Goal: Transaction & Acquisition: Purchase product/service

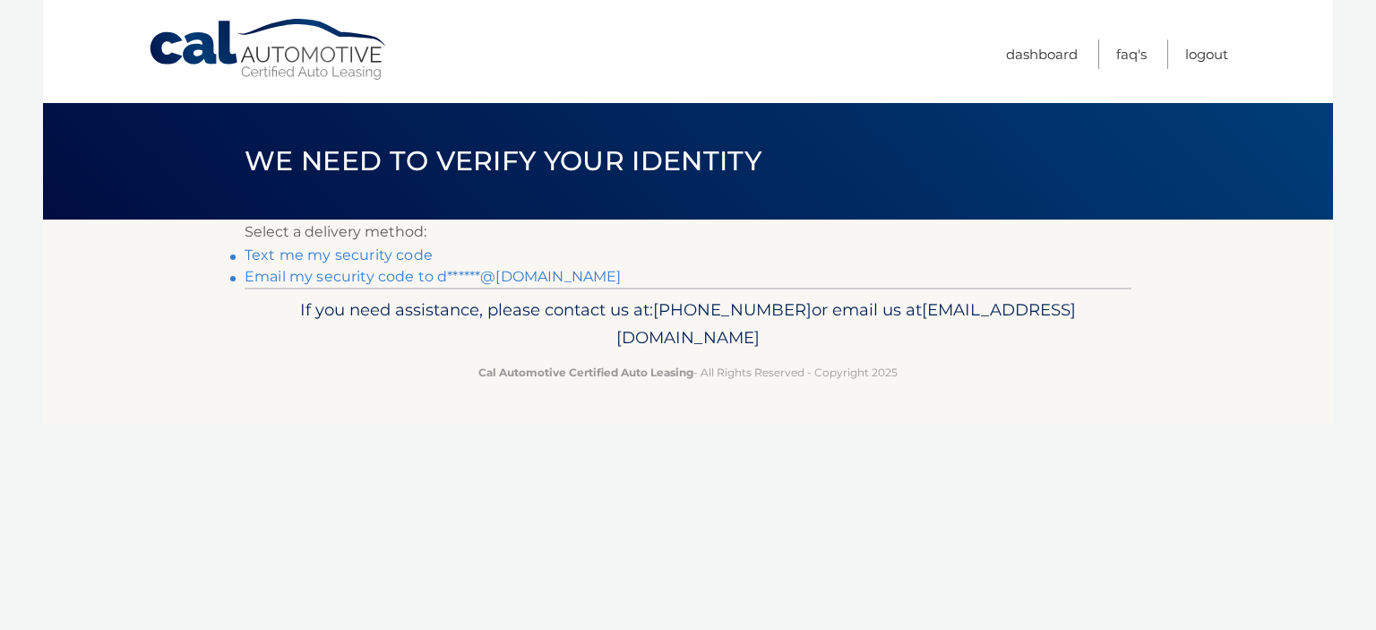
click at [480, 274] on link "Email my security code to d******@yahoo.com" at bounding box center [433, 276] width 377 height 17
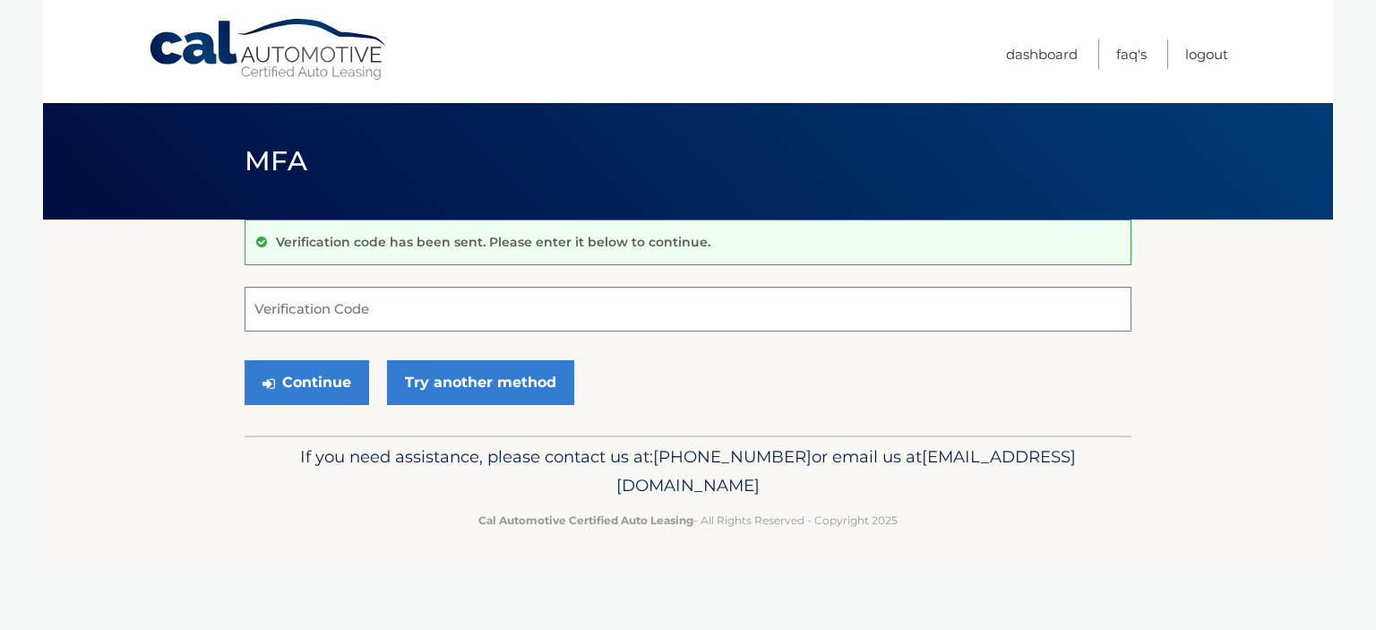
click at [315, 305] on input "Verification Code" at bounding box center [688, 309] width 887 height 45
paste input "736581"
type input "736581"
click at [297, 381] on button "Continue" at bounding box center [307, 382] width 125 height 45
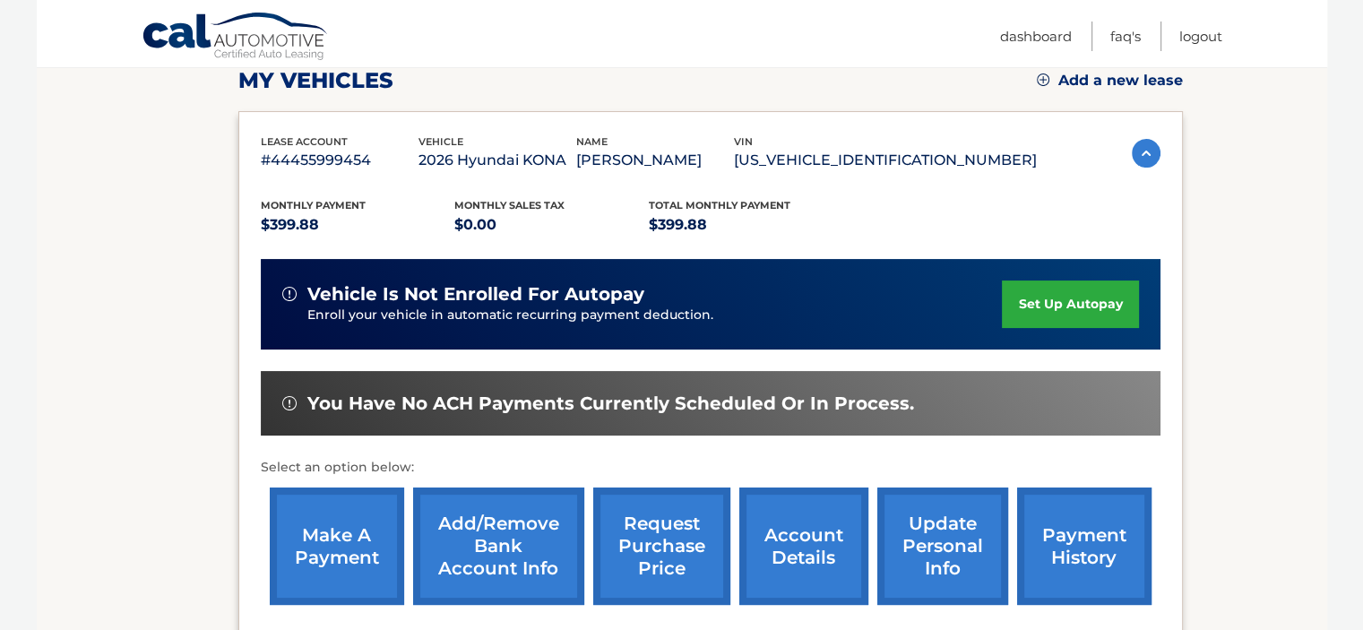
scroll to position [269, 0]
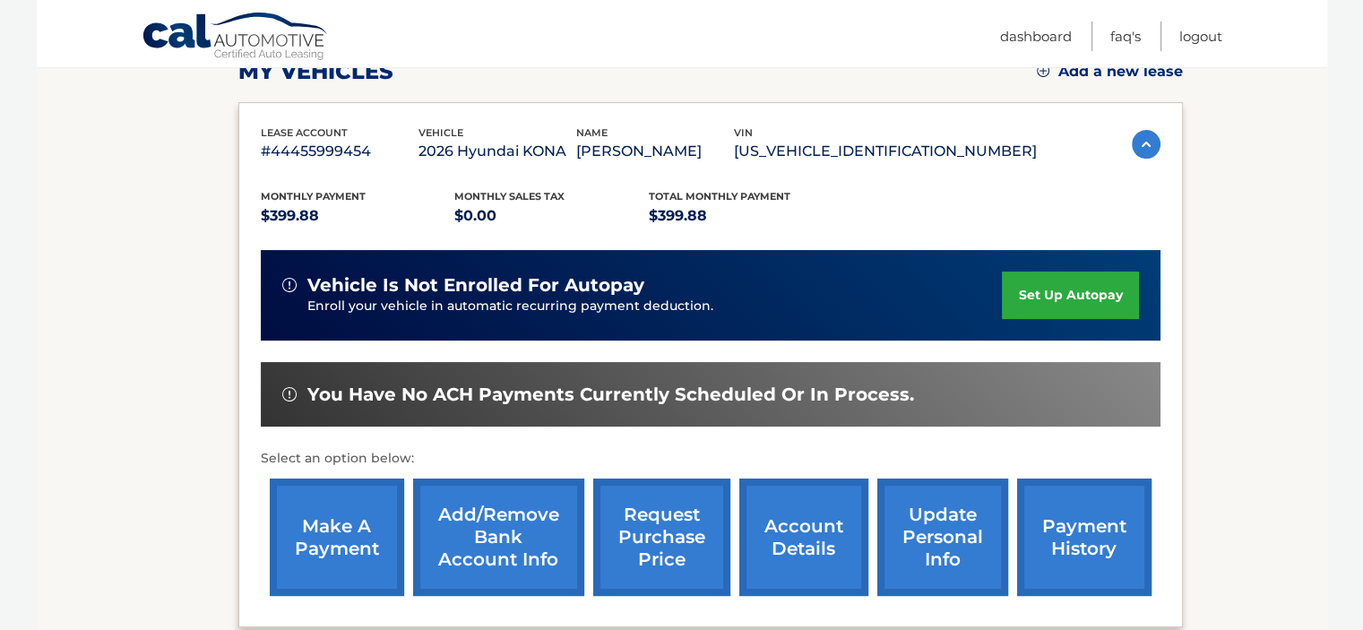
click at [330, 550] on link "make a payment" at bounding box center [337, 537] width 134 height 117
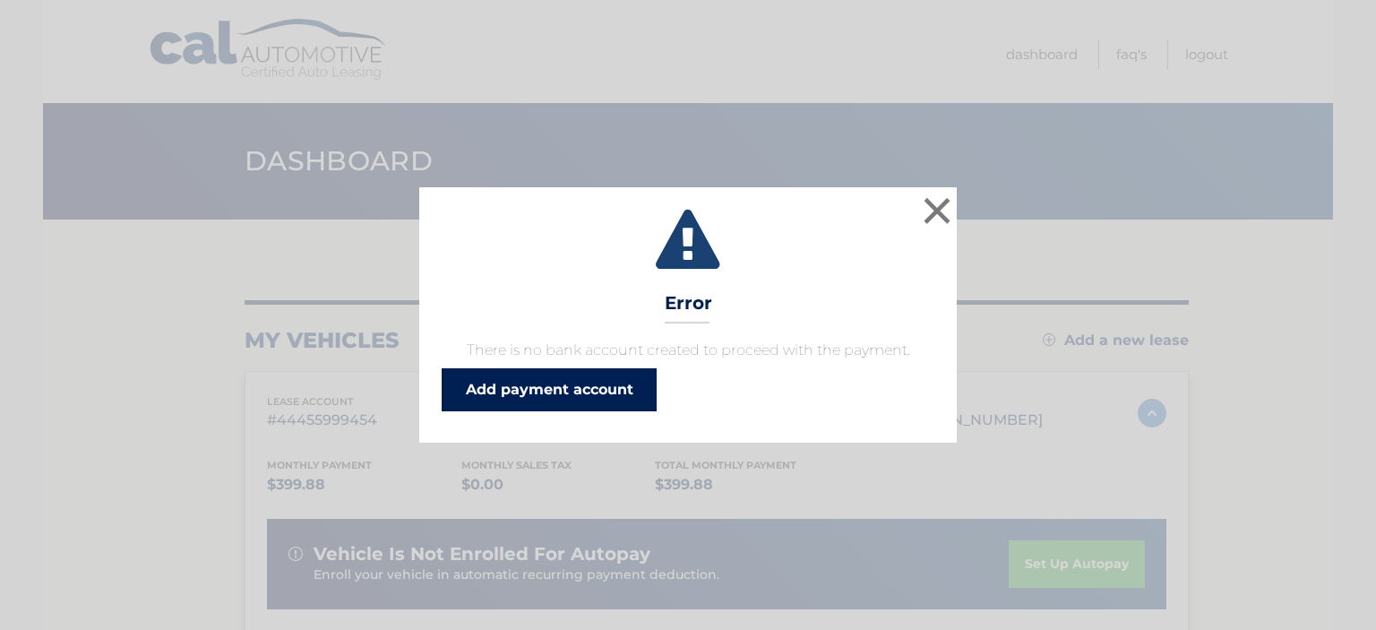
click at [490, 392] on link "Add payment account" at bounding box center [549, 389] width 215 height 43
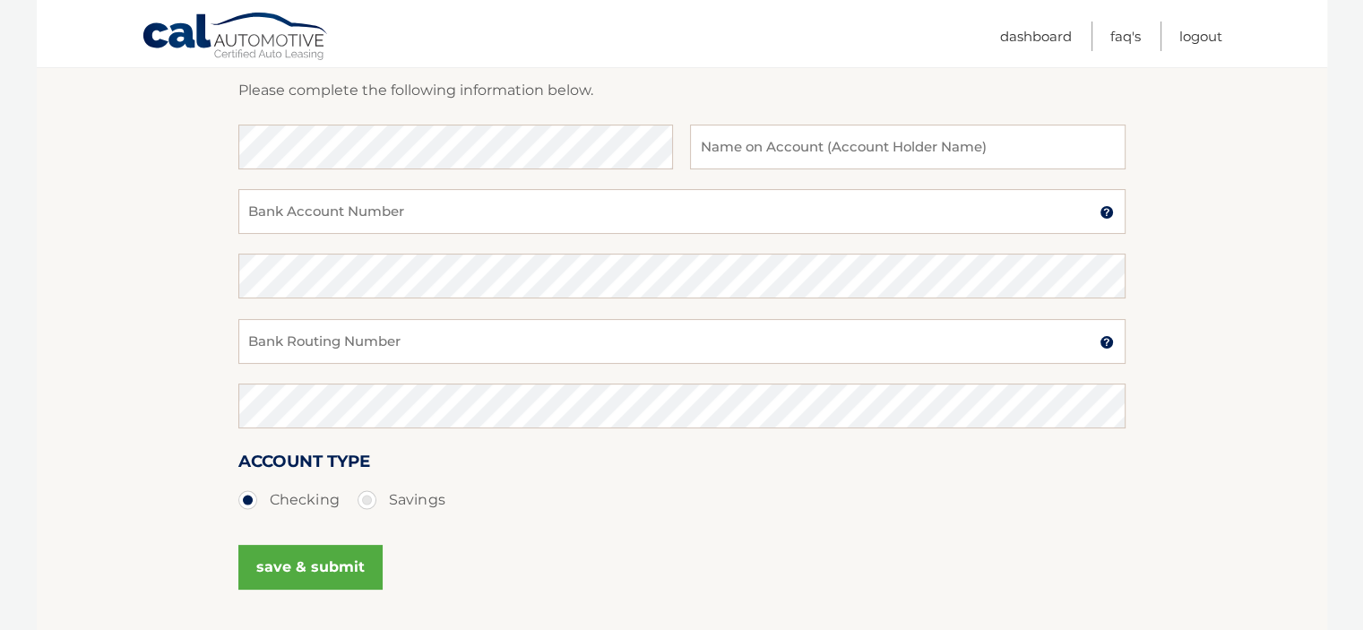
scroll to position [269, 0]
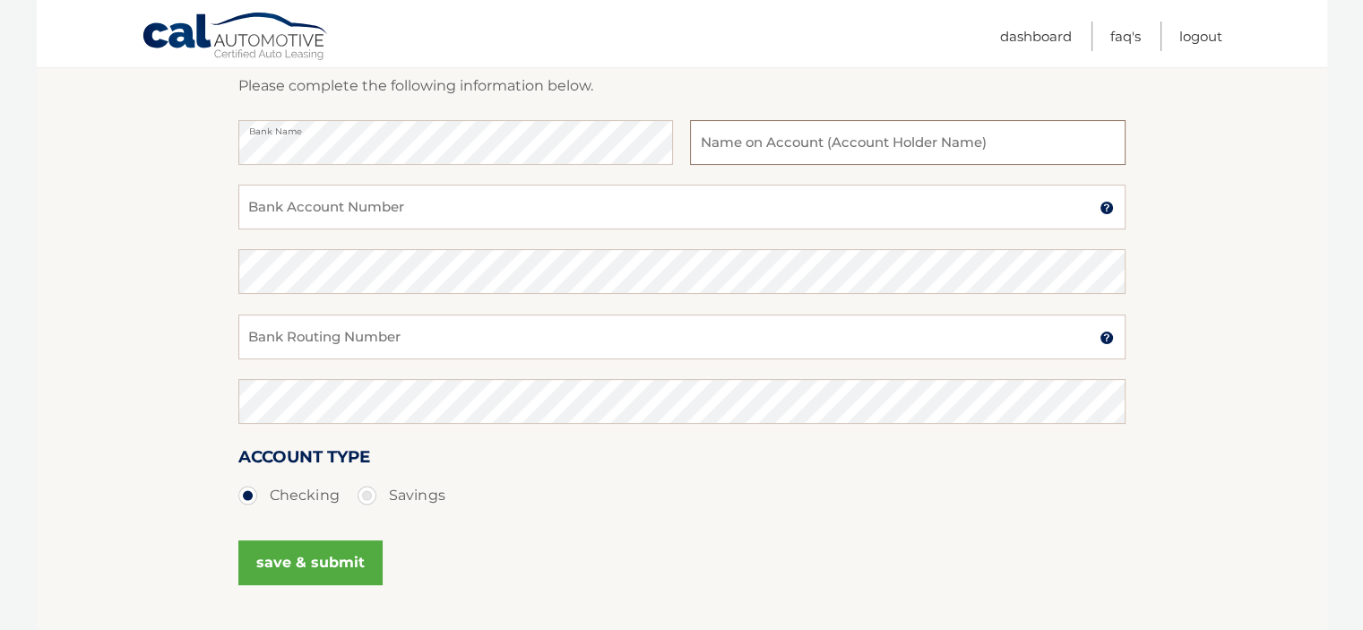
drag, startPoint x: 784, startPoint y: 150, endPoint x: 821, endPoint y: 162, distance: 38.8
click at [783, 149] on input "text" at bounding box center [907, 142] width 435 height 45
type input "Danielle H. Granato"
click at [300, 211] on input "Bank Account Number" at bounding box center [681, 207] width 887 height 45
type input "2"
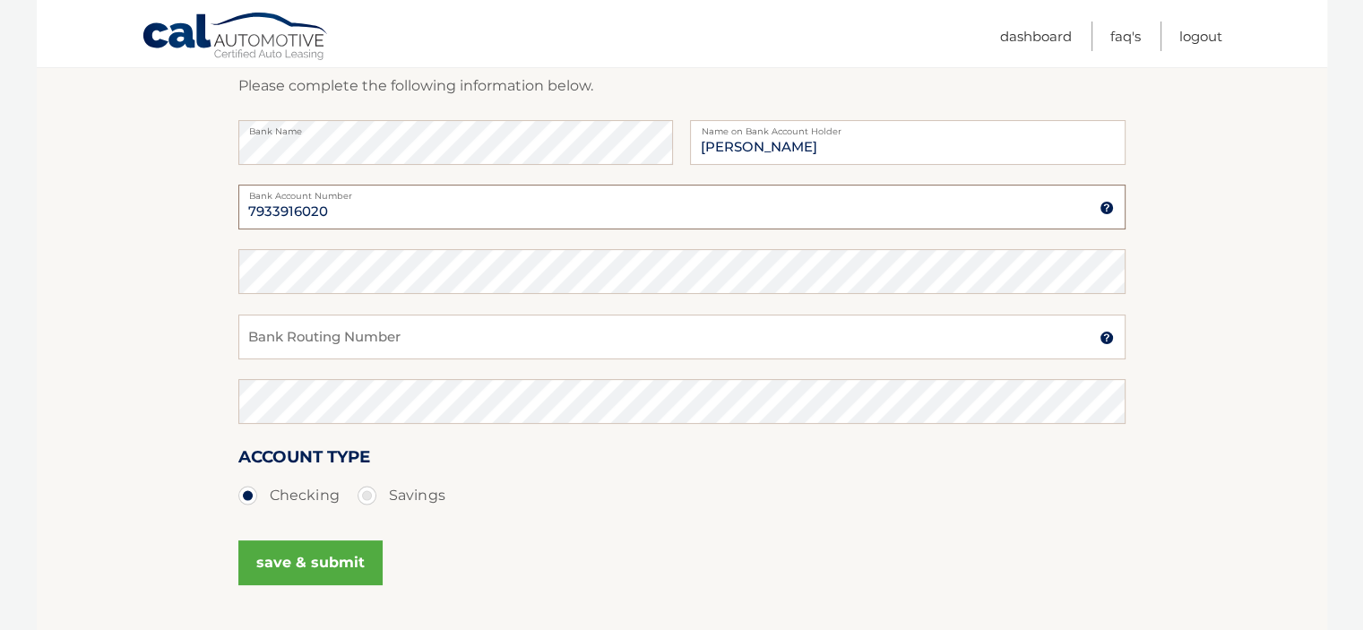
type input "7933916020"
click at [337, 342] on input "Bank Routing Number" at bounding box center [681, 337] width 887 height 45
type input "256078446"
click at [306, 555] on button "save & submit" at bounding box center [310, 562] width 144 height 45
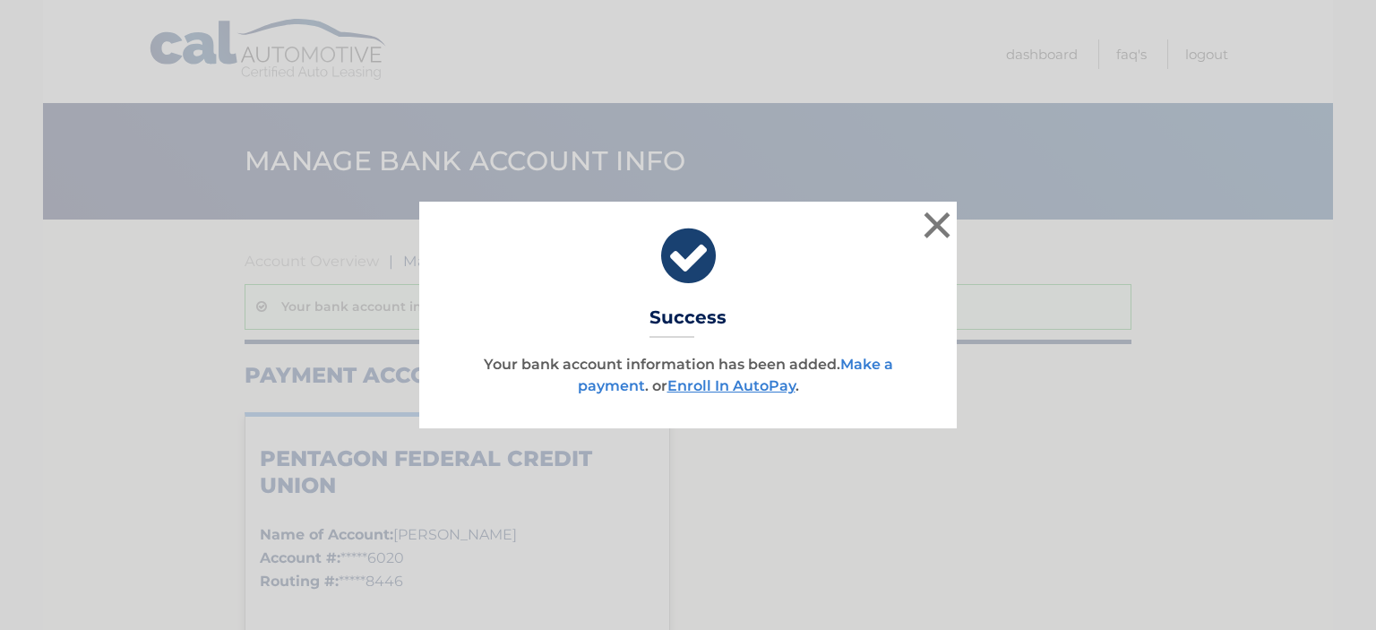
click at [598, 388] on link "Make a payment" at bounding box center [735, 375] width 315 height 39
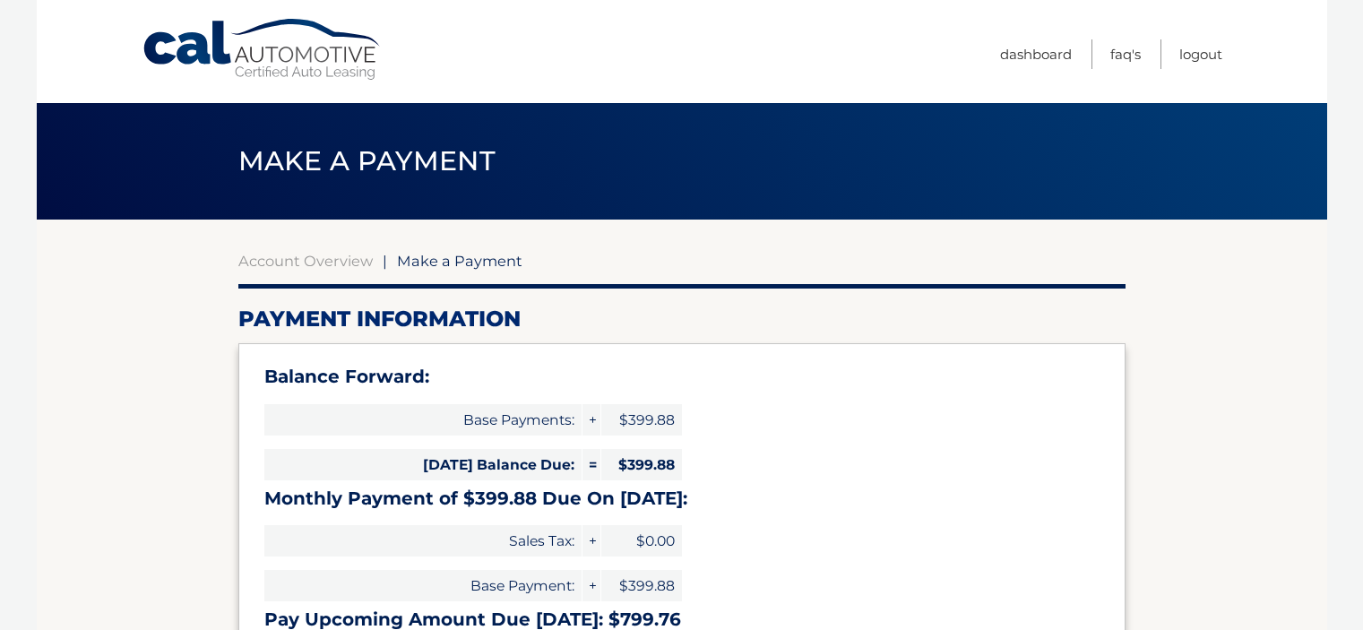
select select "OTVjNDVkMTUtZTkzMC00OWNmLWJhMjgtODg2OTcwMzEzZDcz"
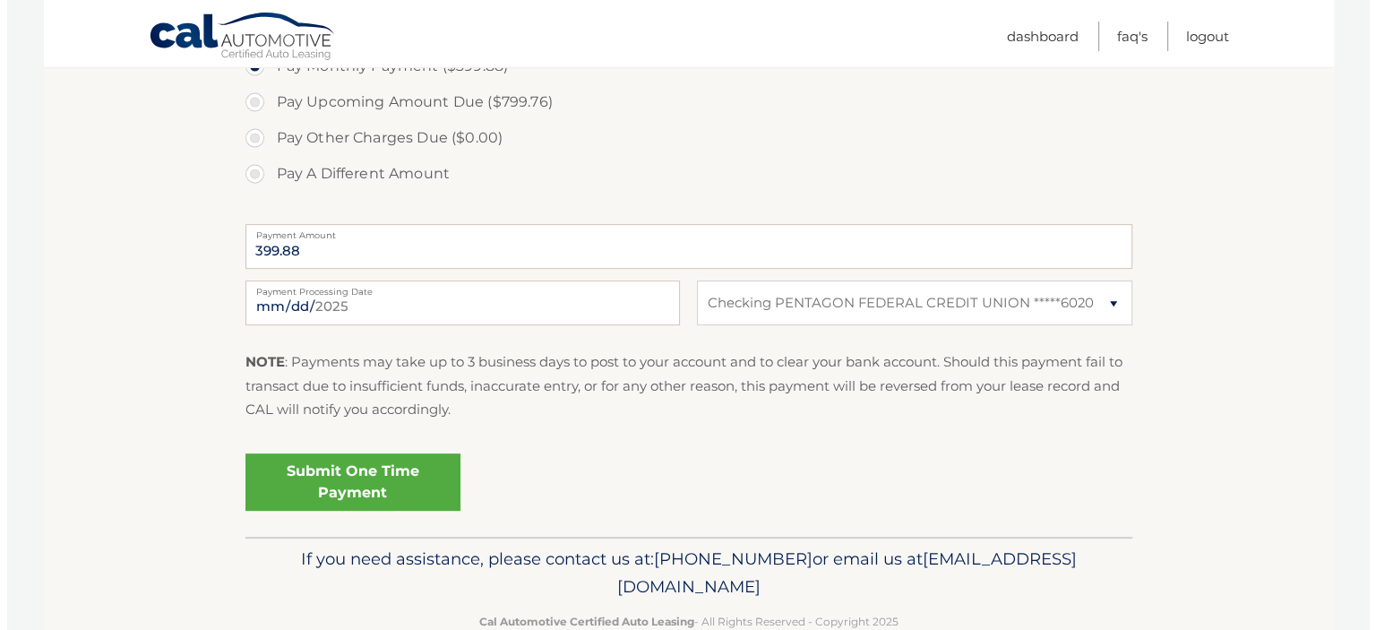
scroll to position [717, 0]
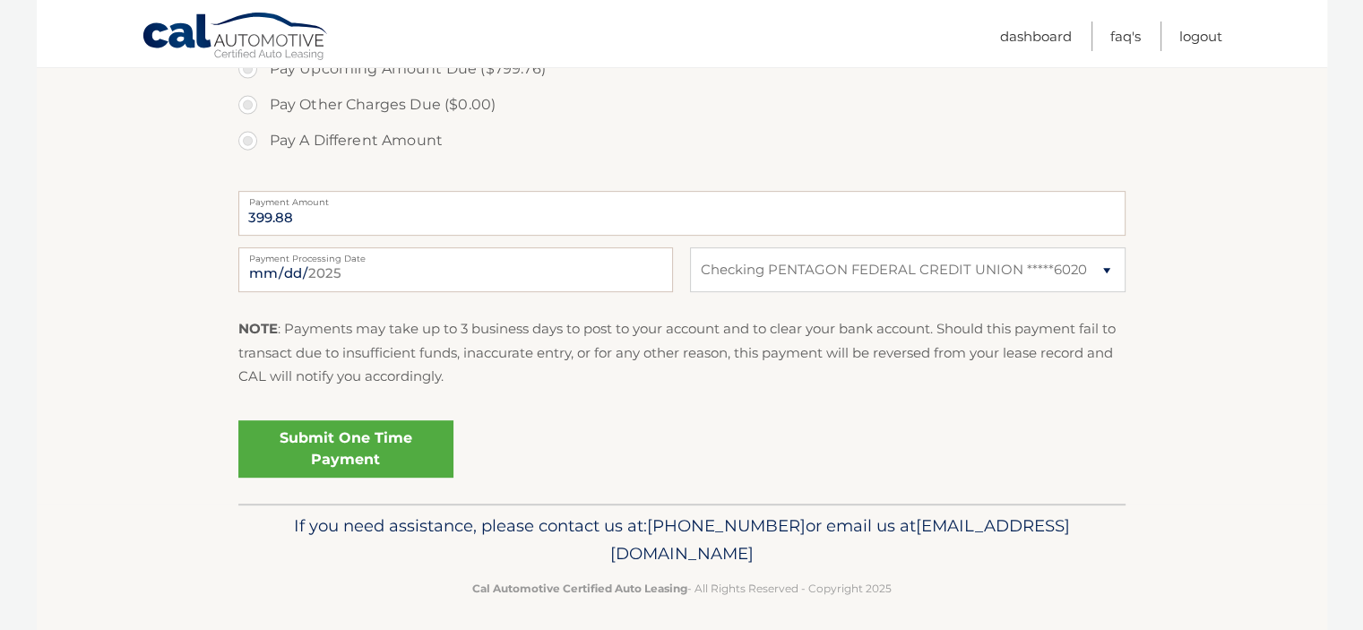
click at [313, 448] on link "Submit One Time Payment" at bounding box center [345, 448] width 215 height 57
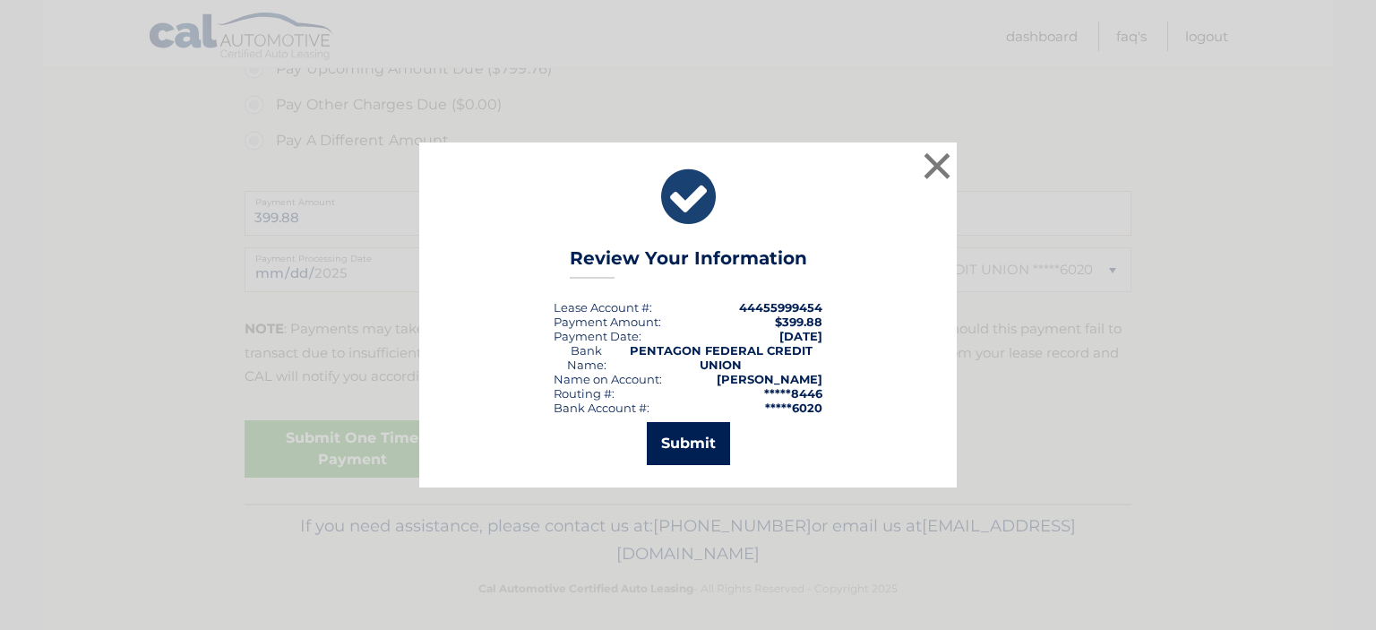
drag, startPoint x: 702, startPoint y: 444, endPoint x: 690, endPoint y: 451, distance: 13.2
click at [694, 451] on button "Submit" at bounding box center [688, 443] width 83 height 43
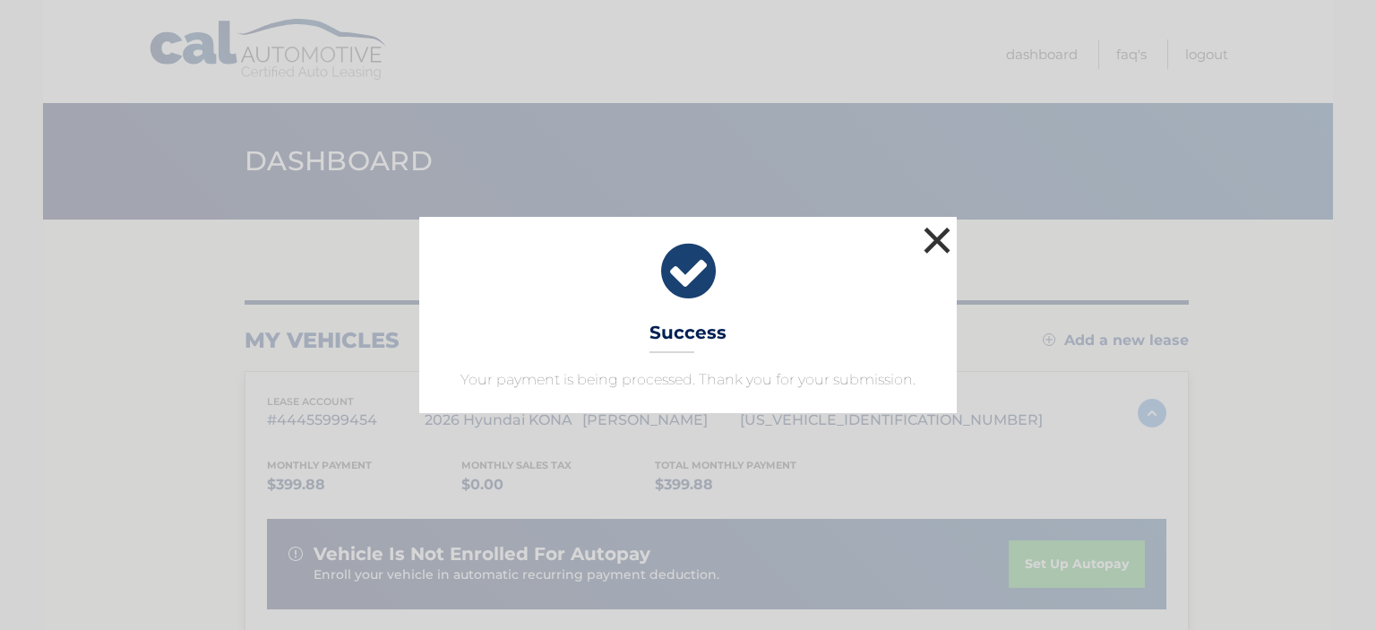
drag, startPoint x: 943, startPoint y: 231, endPoint x: 958, endPoint y: 243, distance: 19.2
click at [943, 232] on button "×" at bounding box center [937, 240] width 36 height 36
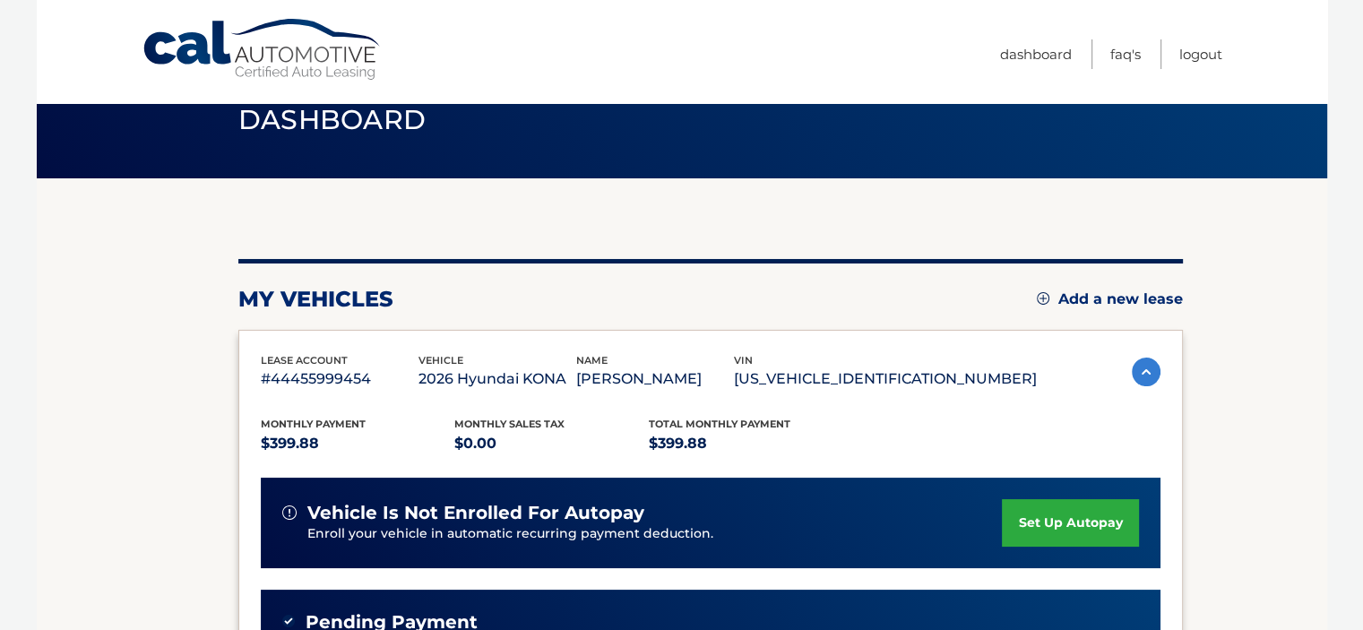
scroll to position [39, 0]
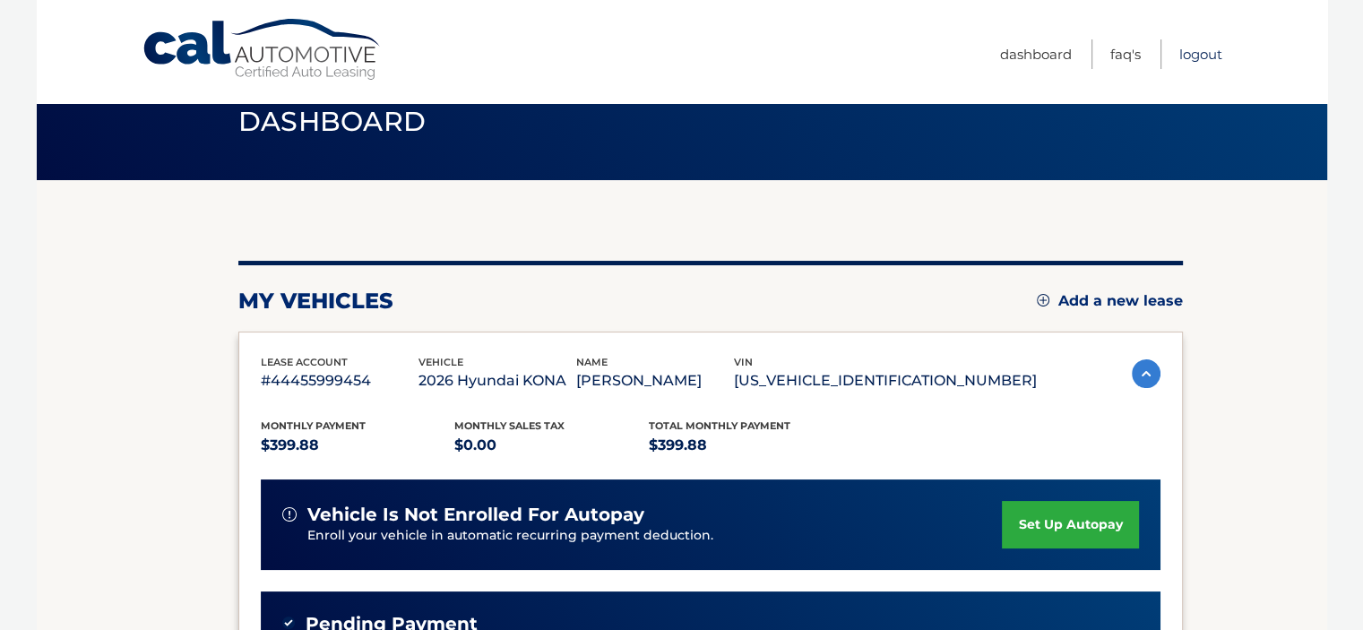
click at [1193, 51] on link "Logout" at bounding box center [1200, 54] width 43 height 30
